Goal: Transaction & Acquisition: Purchase product/service

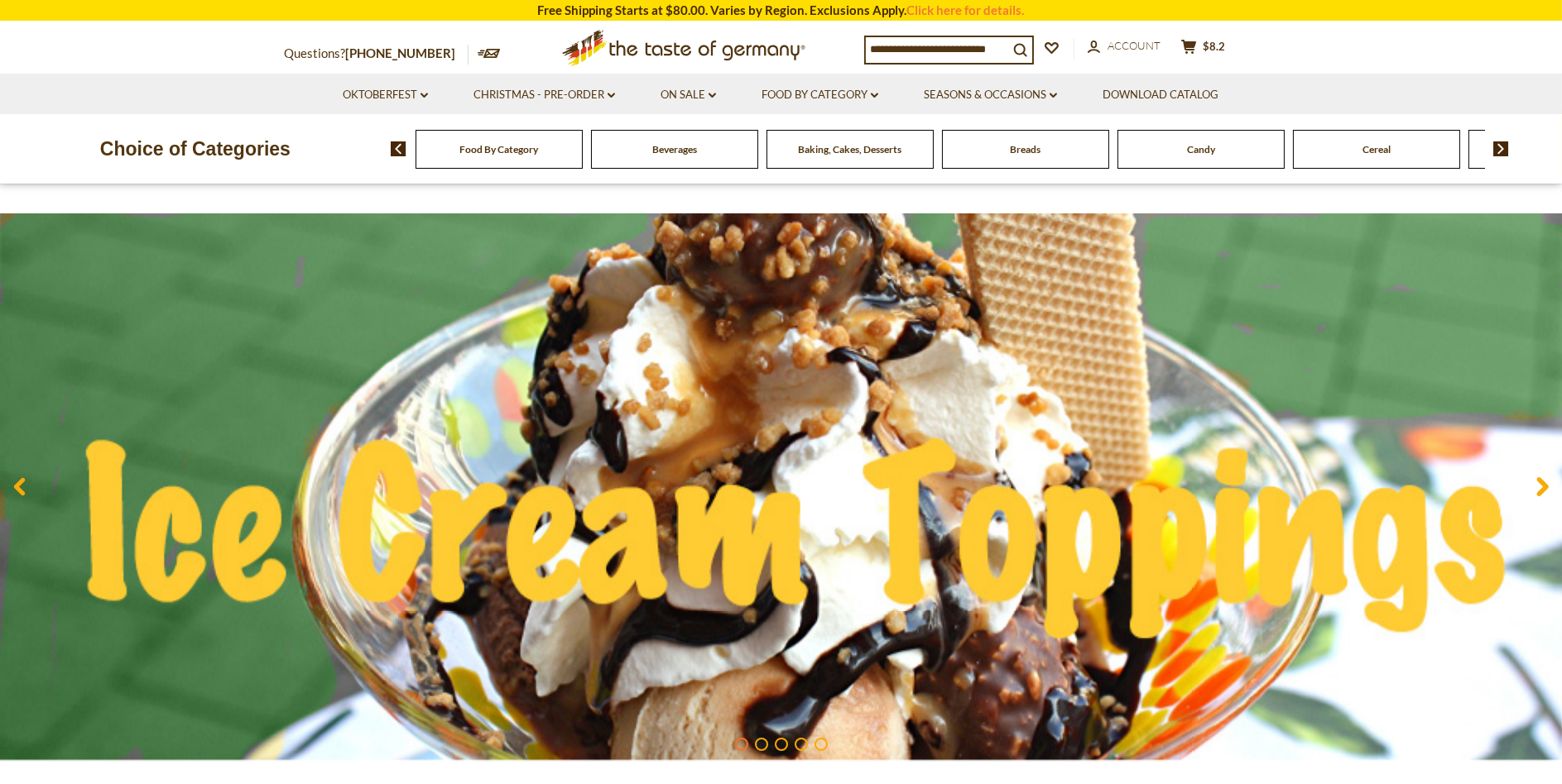
scroll to position [165, 0]
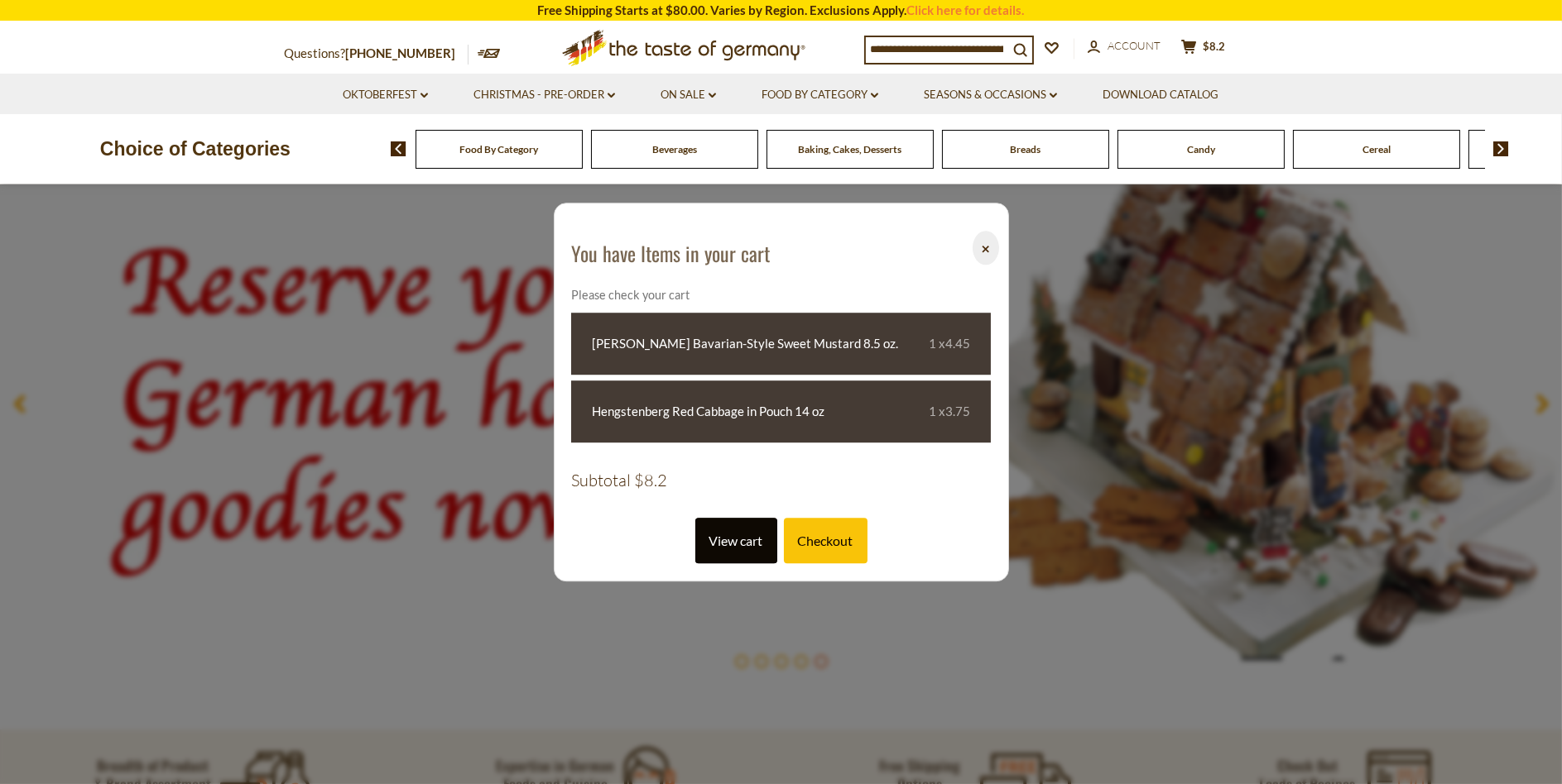
click at [722, 548] on link "View cart" at bounding box center [736, 540] width 82 height 45
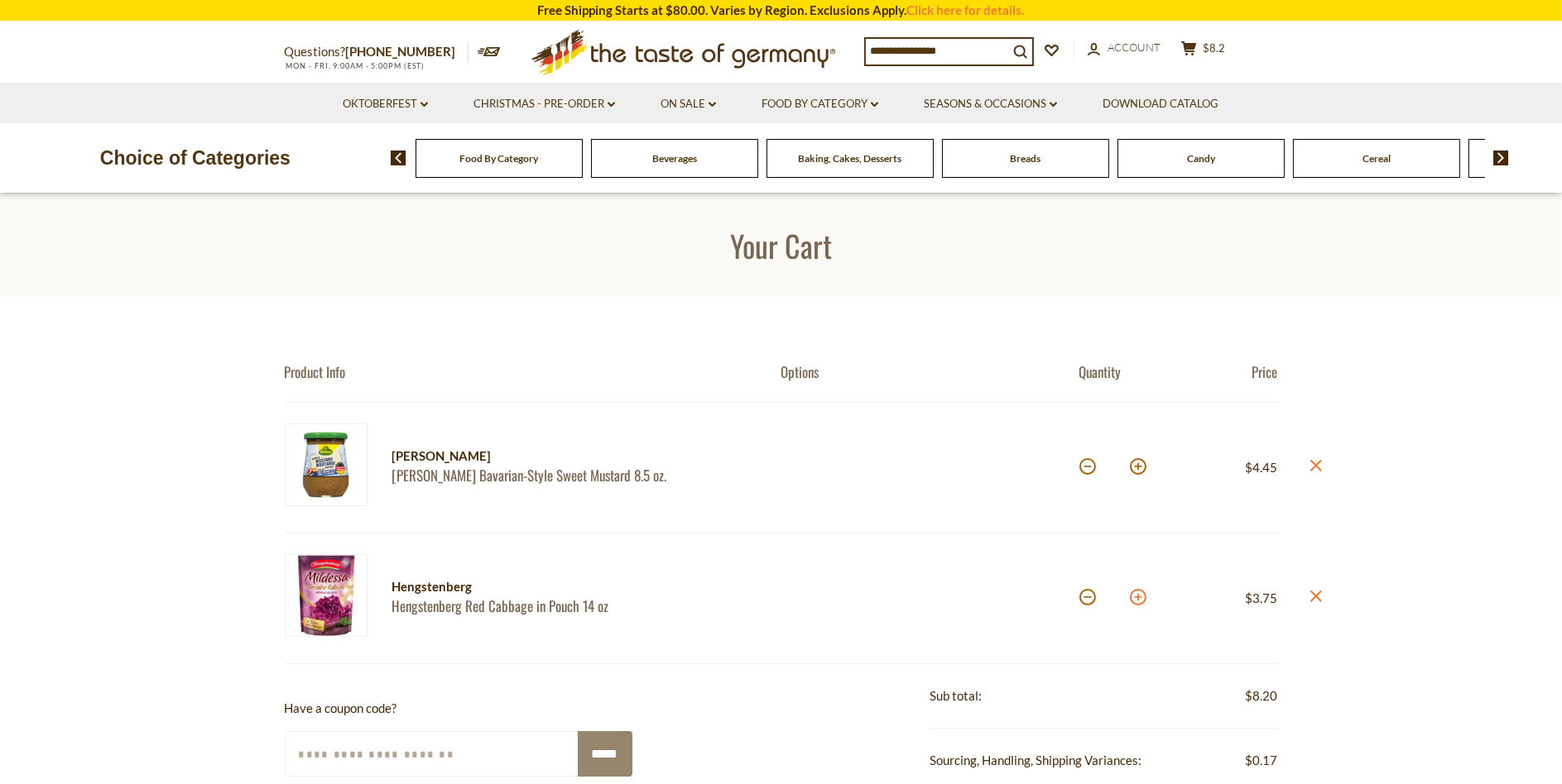
click at [1137, 601] on button at bounding box center [1138, 598] width 17 height 17
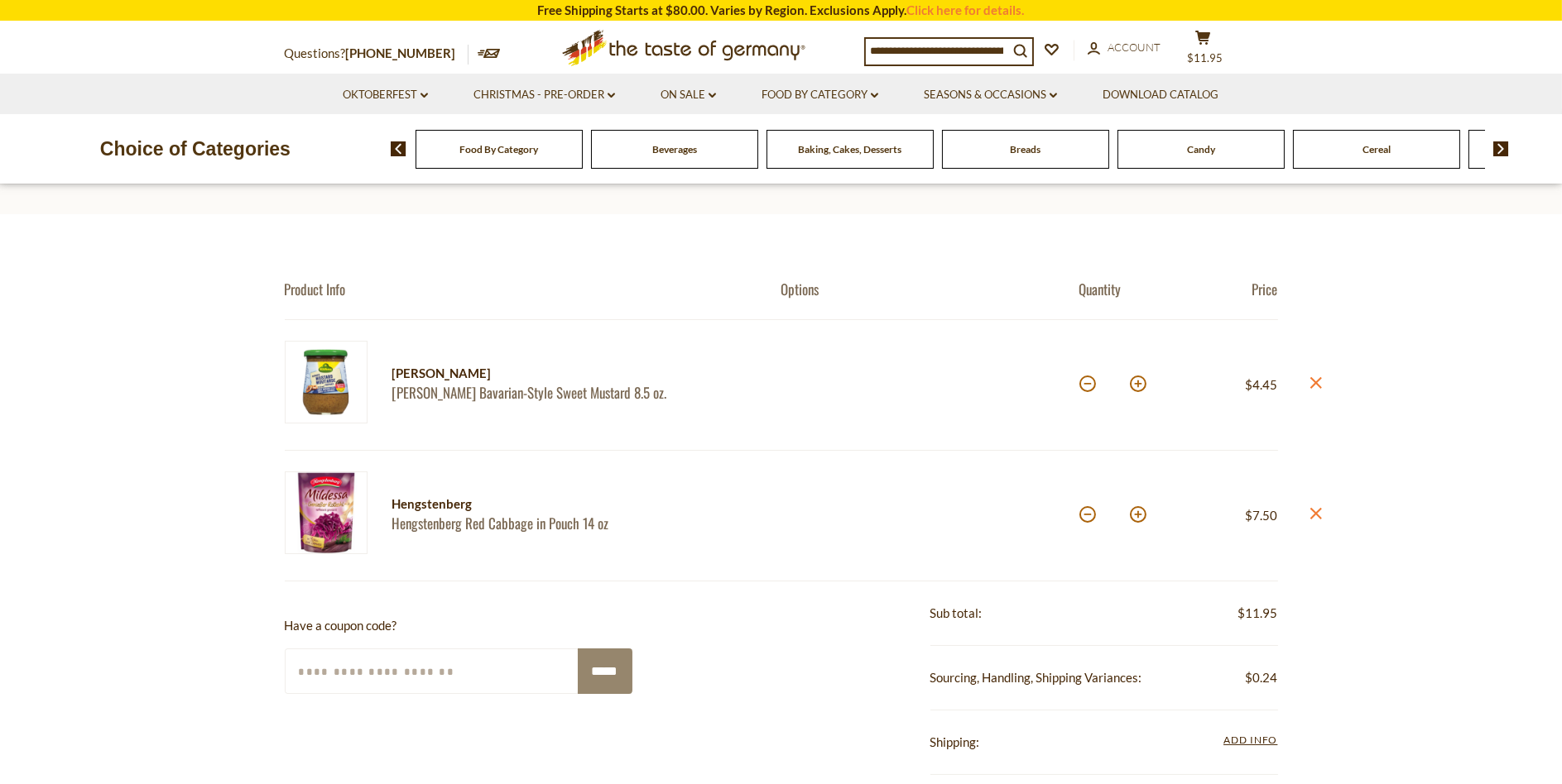
click at [522, 148] on span "Food By Category" at bounding box center [498, 148] width 79 height 12
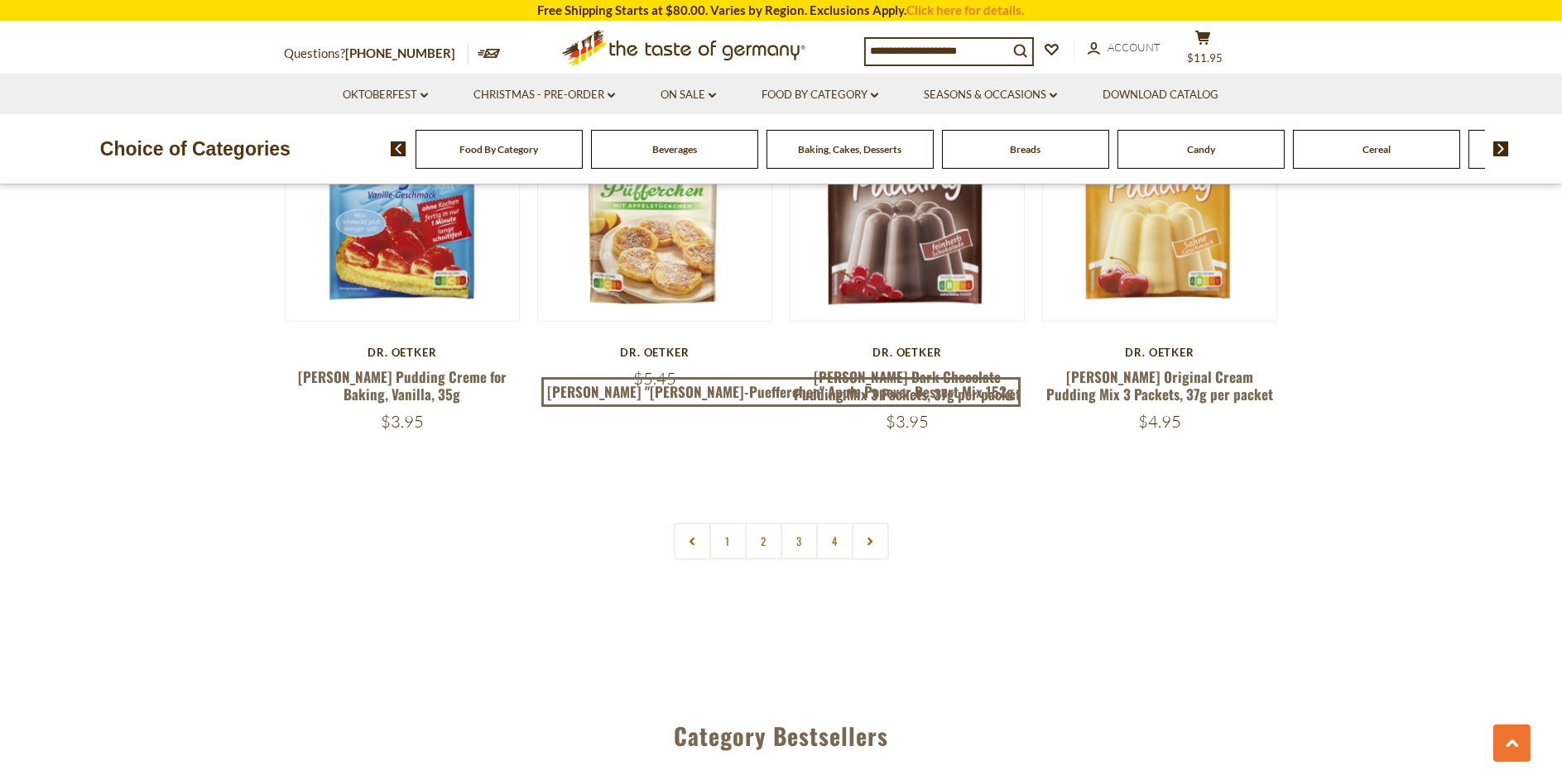
scroll to position [3558, 0]
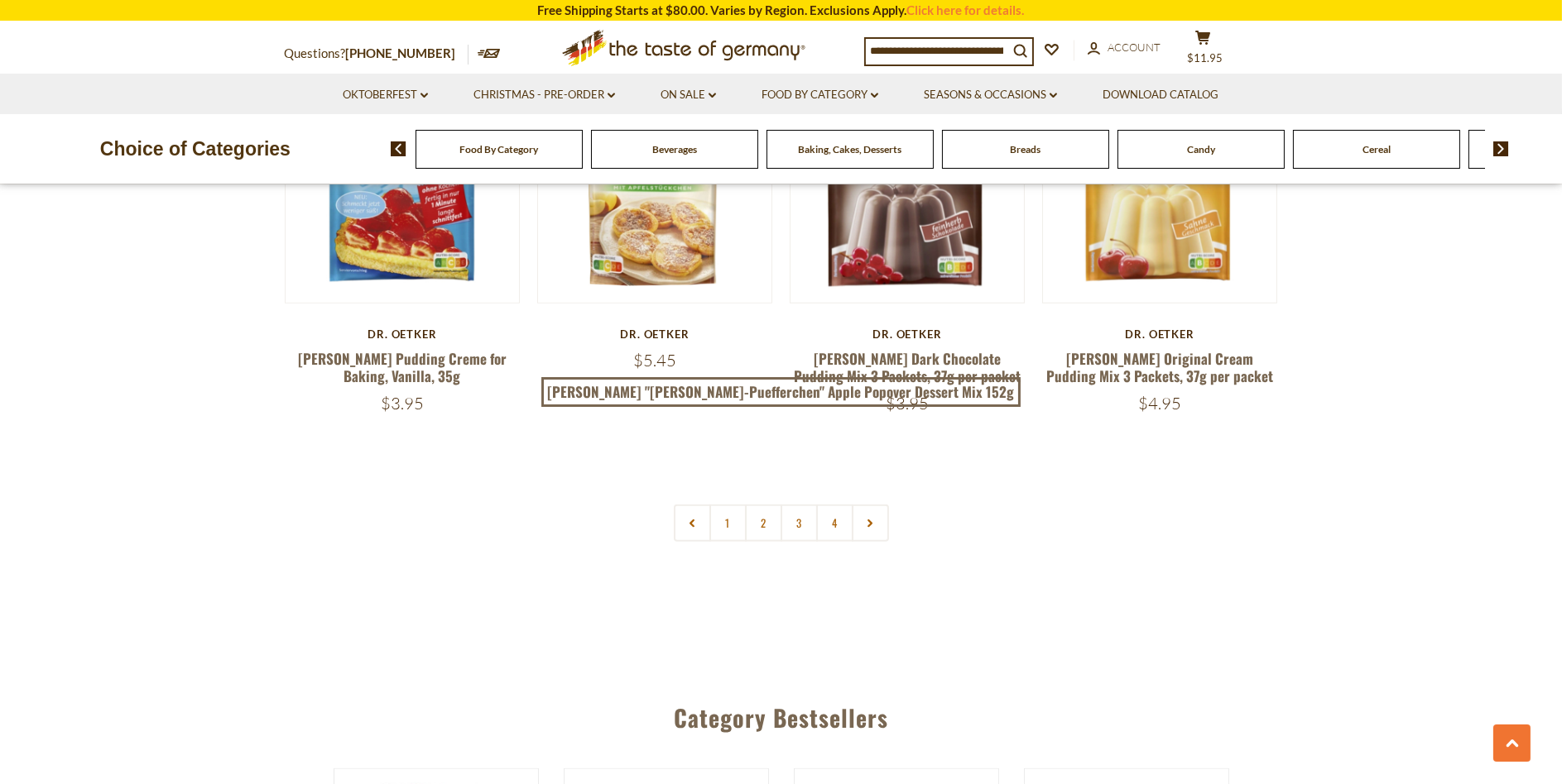
click at [765, 505] on link "2" at bounding box center [764, 523] width 37 height 37
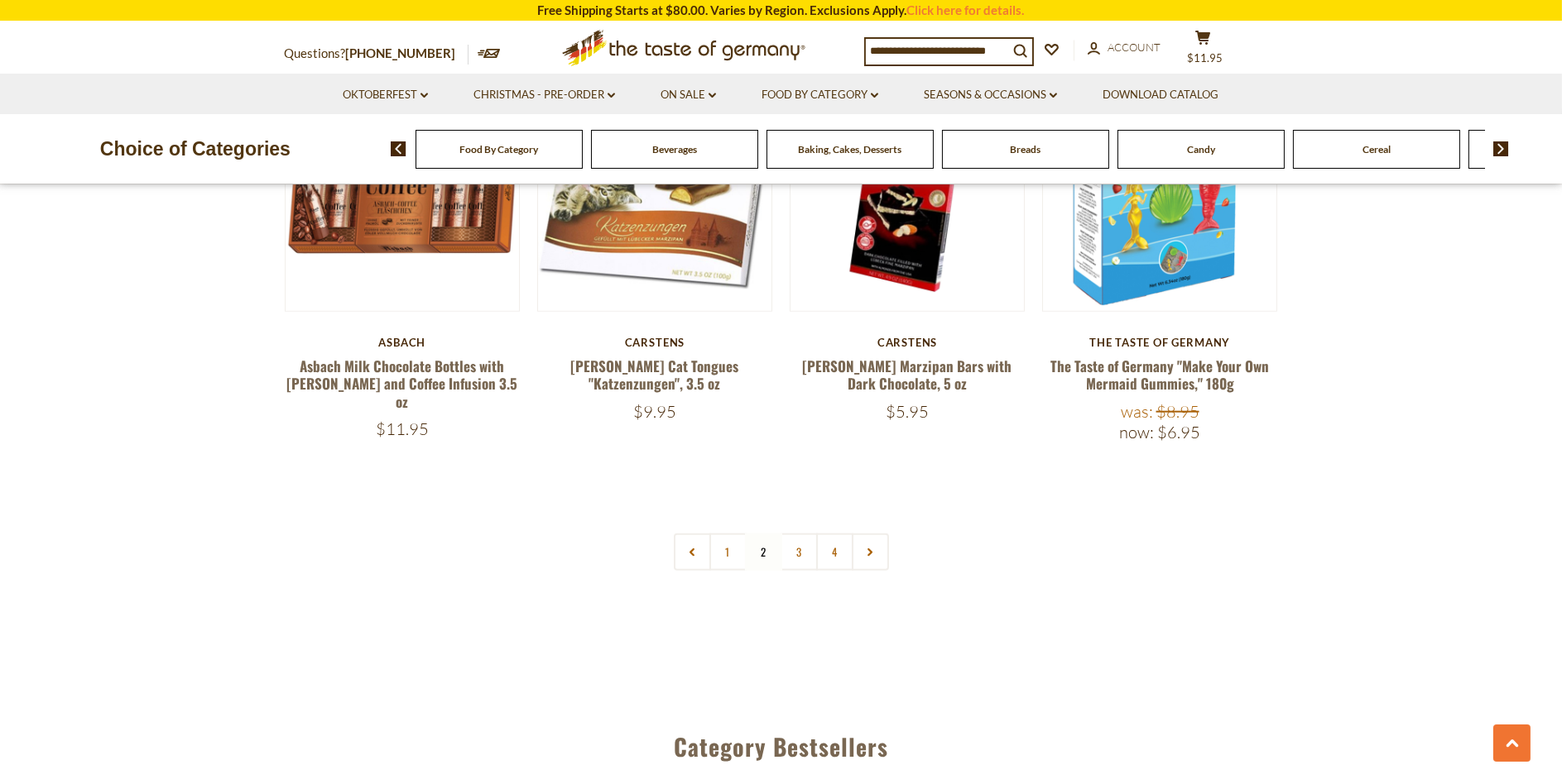
scroll to position [3611, 0]
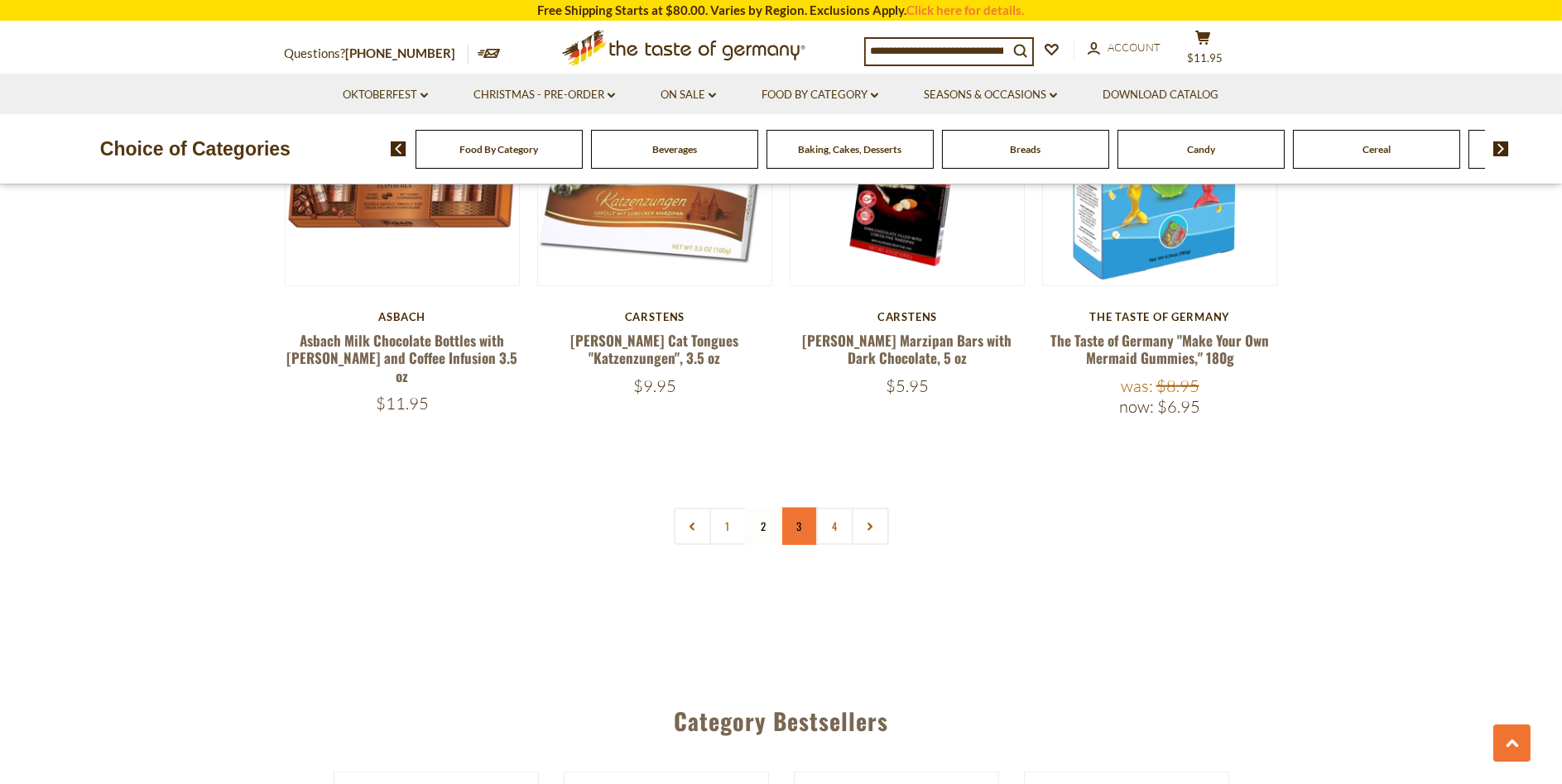
click at [799, 508] on link "3" at bounding box center [799, 527] width 37 height 37
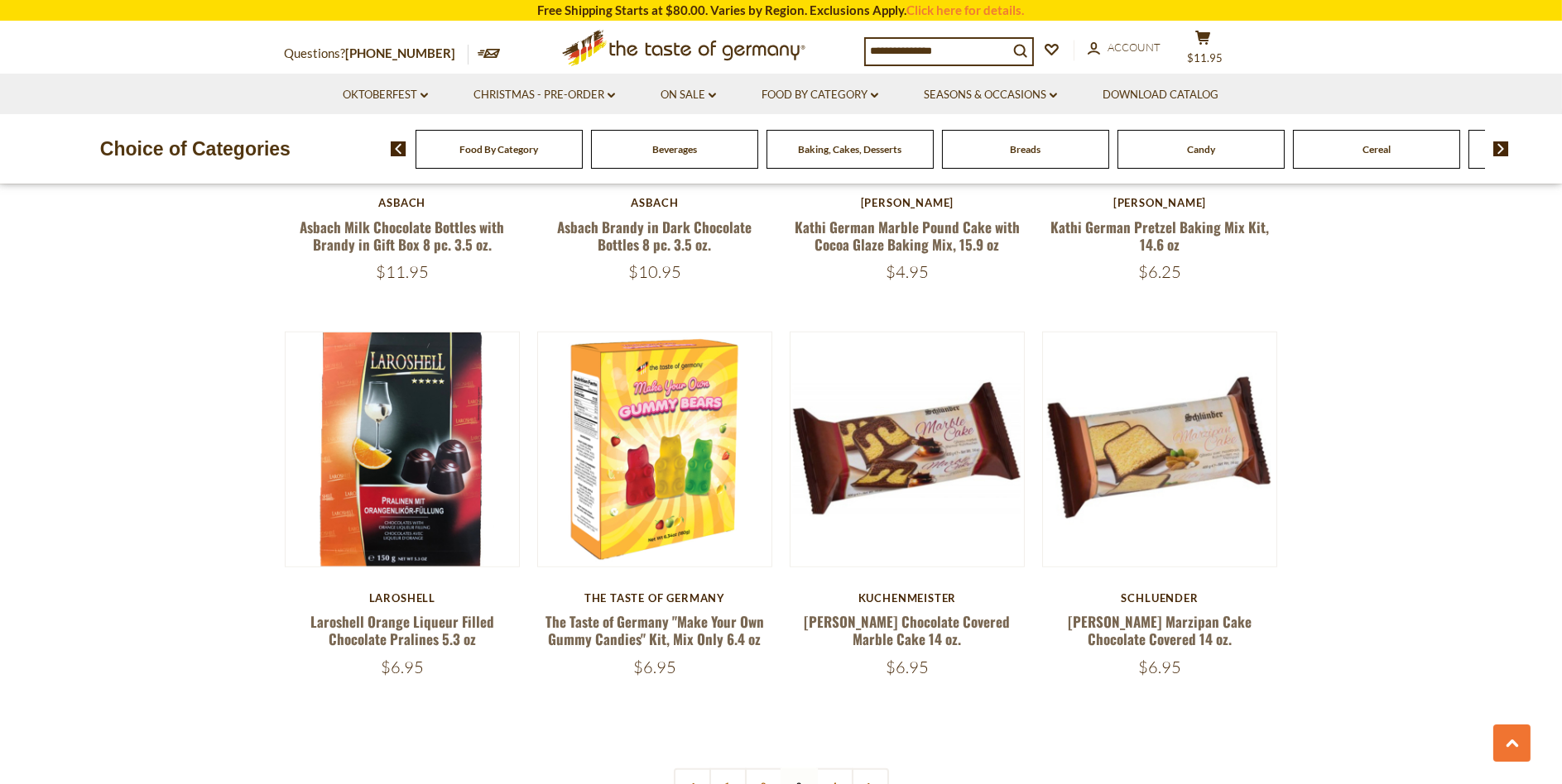
scroll to position [3446, 0]
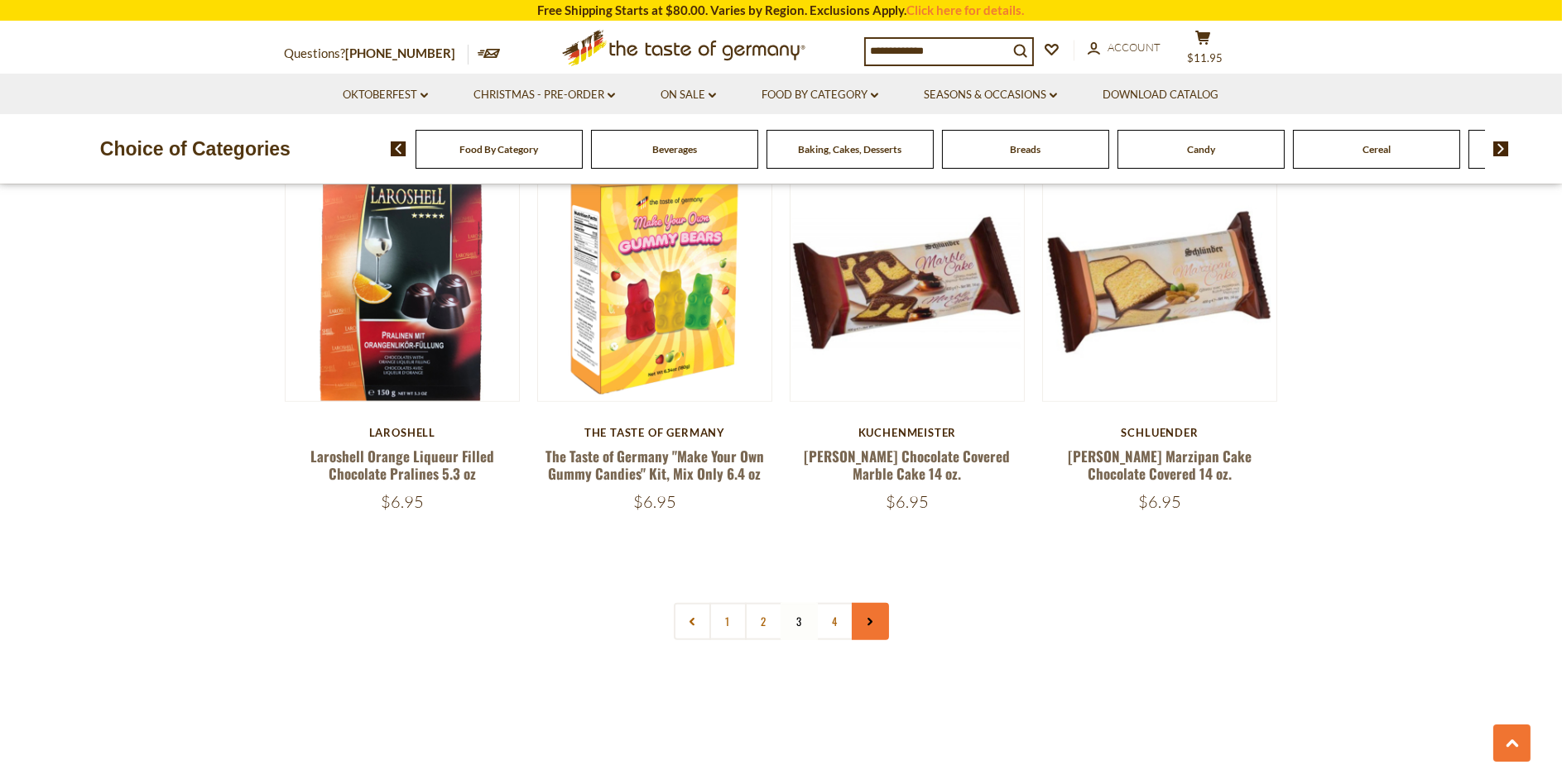
click at [869, 603] on link at bounding box center [871, 622] width 37 height 37
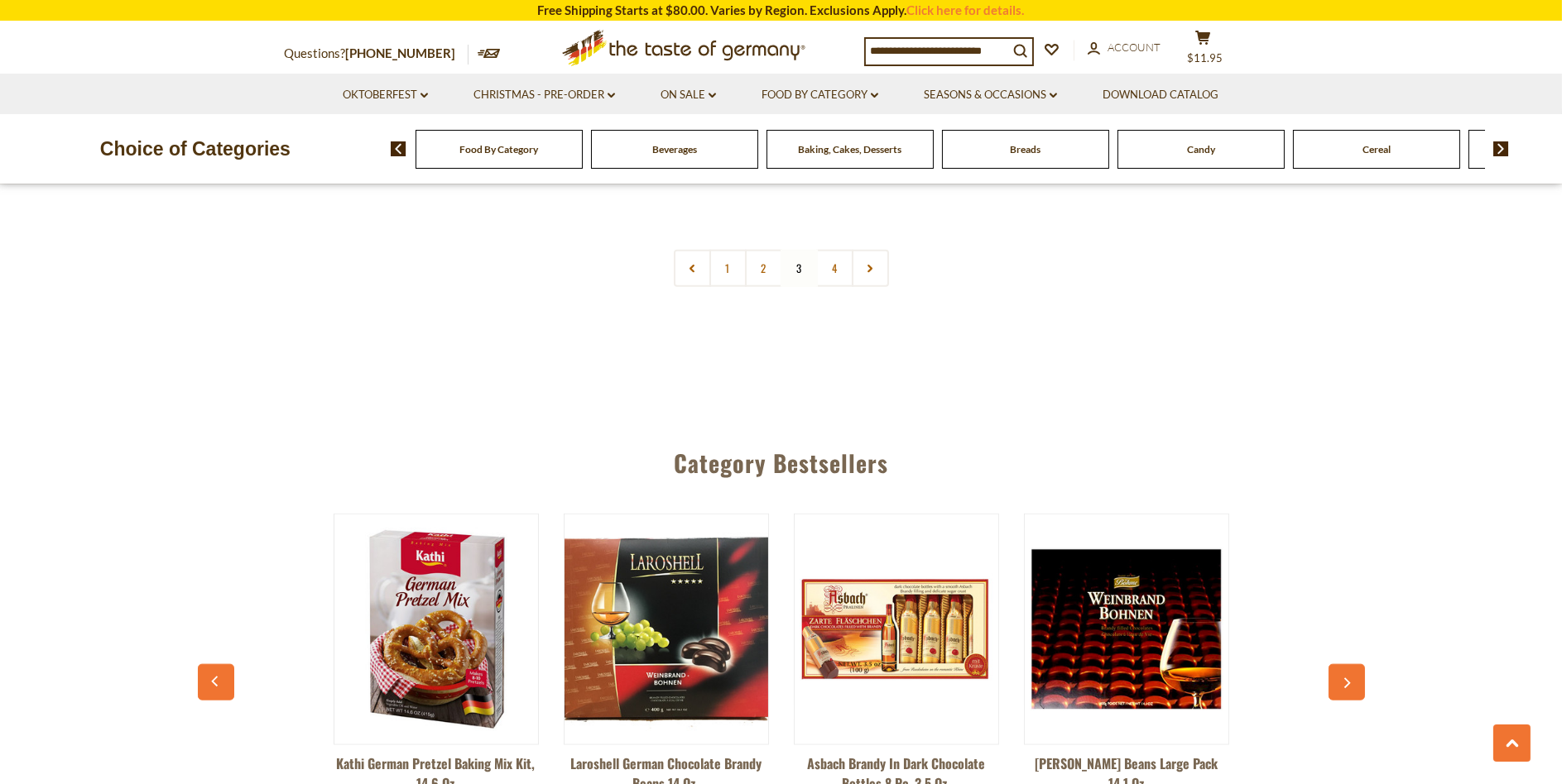
scroll to position [3806, 0]
